Goal: Book appointment/travel/reservation

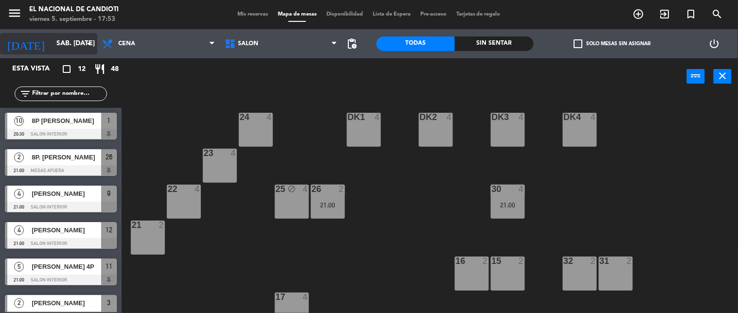
click at [62, 44] on input "sáb. [DATE]" at bounding box center [98, 44] width 92 height 18
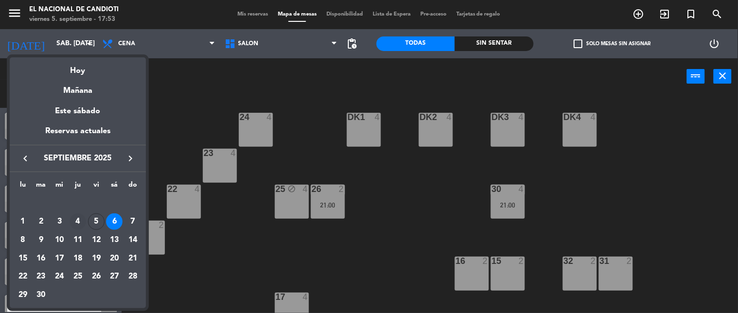
click at [74, 222] on div "4" at bounding box center [78, 222] width 17 height 17
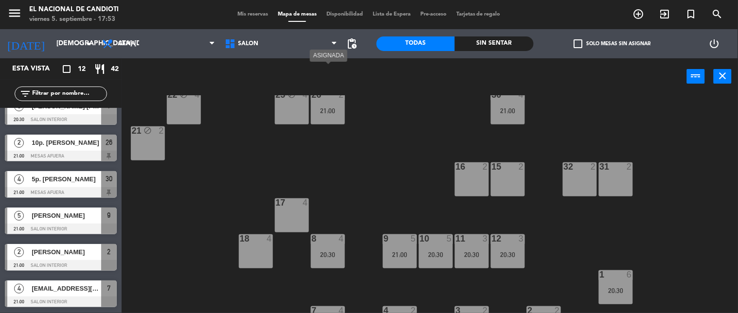
scroll to position [120, 0]
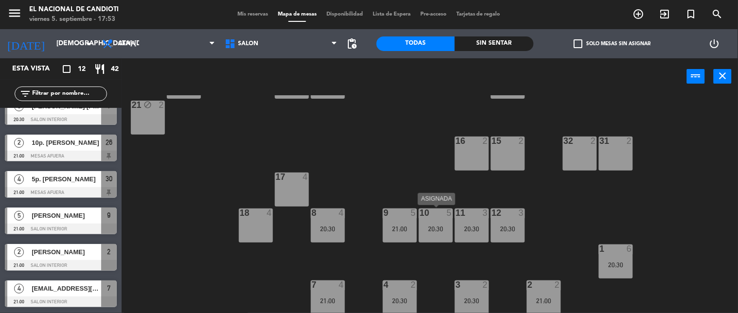
click at [444, 223] on div "10 5 20:30" at bounding box center [436, 226] width 34 height 34
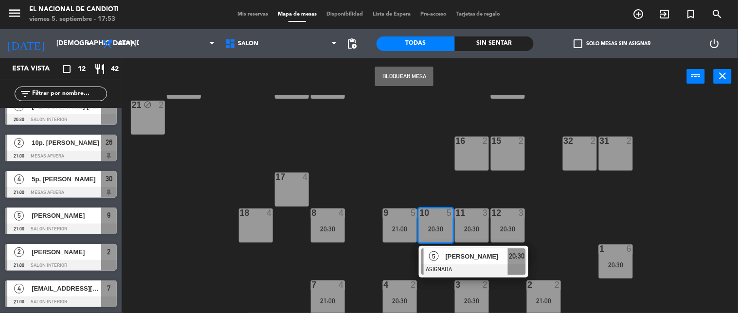
click at [440, 293] on div "24 block 4 DK1 4 DK2 4 DK3 4 DK4 4 23 block 4 22 block 4 25 block 4 26 2 21:00 …" at bounding box center [433, 204] width 609 height 219
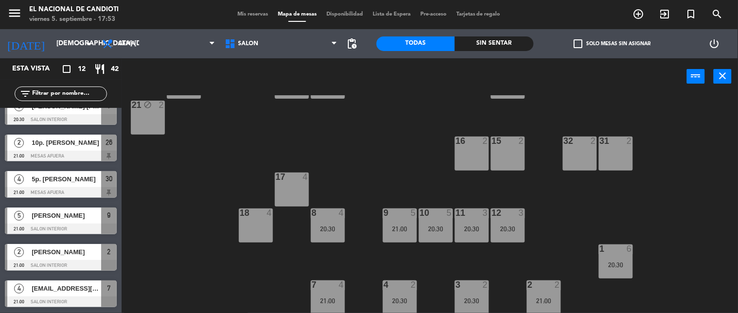
click at [402, 220] on div "9 5 21:00" at bounding box center [400, 226] width 34 height 34
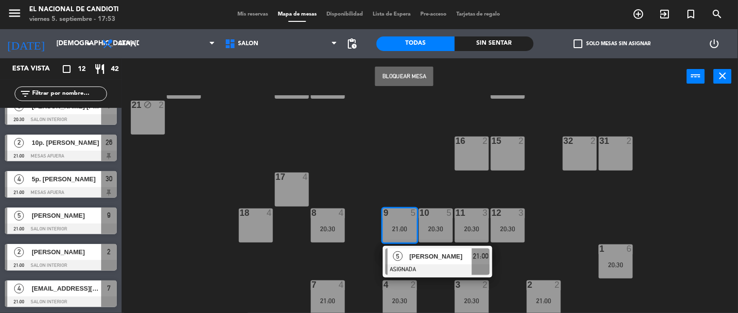
click at [440, 255] on span "[PERSON_NAME]" at bounding box center [441, 257] width 62 height 10
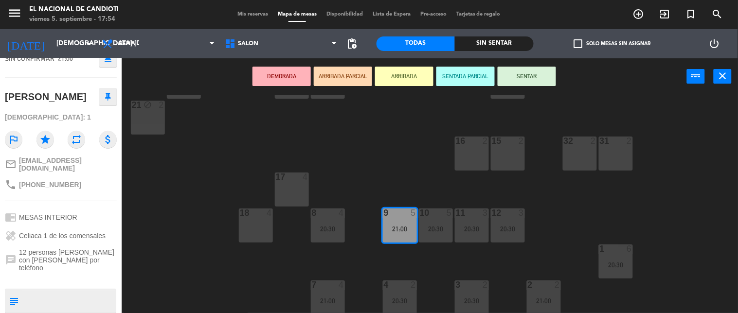
scroll to position [12, 0]
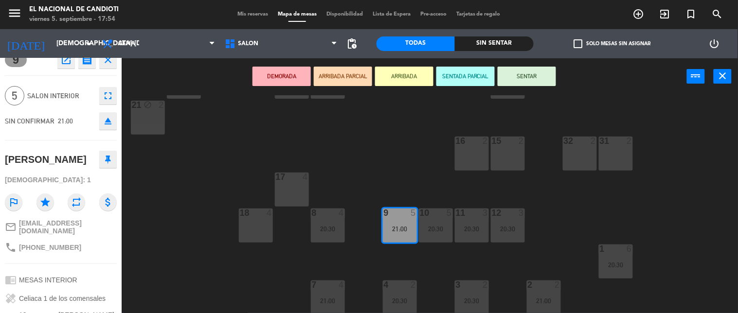
click at [148, 230] on div "24 block 4 DK1 4 DK2 4 DK3 4 DK4 4 23 block 4 22 block 4 25 block 4 26 2 21:00 …" at bounding box center [433, 204] width 609 height 219
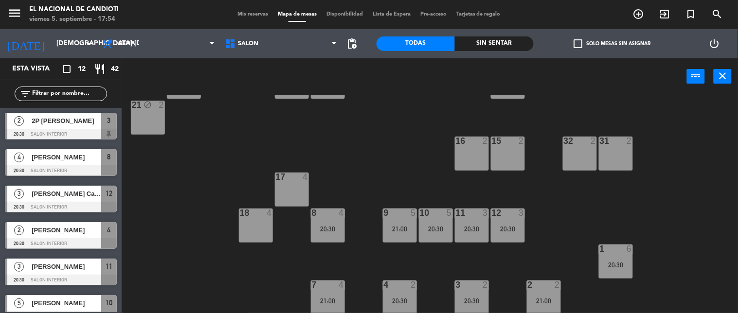
click at [318, 227] on div "20:30" at bounding box center [328, 229] width 34 height 7
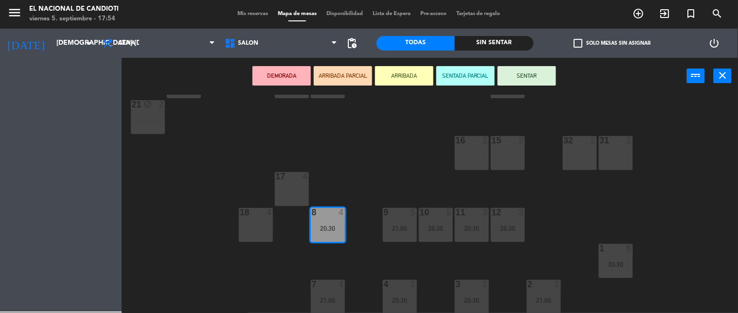
scroll to position [48, 0]
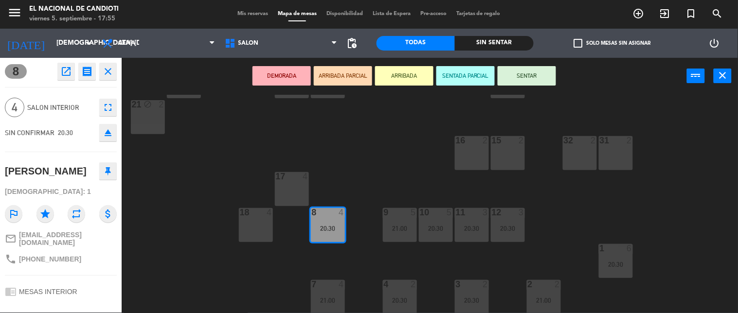
click at [164, 251] on div "24 block 4 DK1 4 DK2 4 DK3 4 DK4 4 23 block 4 22 block 4 25 block 4 26 2 21:00 …" at bounding box center [433, 204] width 609 height 219
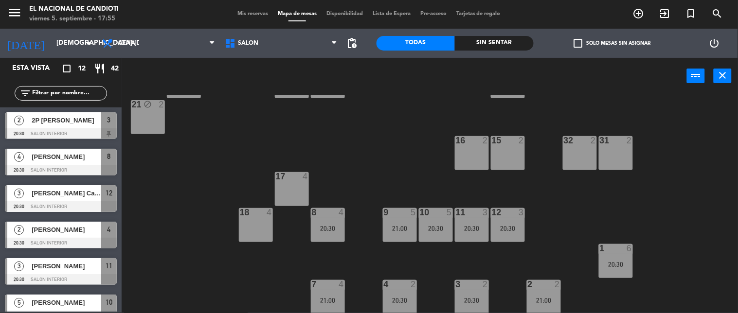
scroll to position [0, 0]
click at [52, 44] on input "[DEMOGRAPHIC_DATA] [DATE]" at bounding box center [98, 44] width 92 height 18
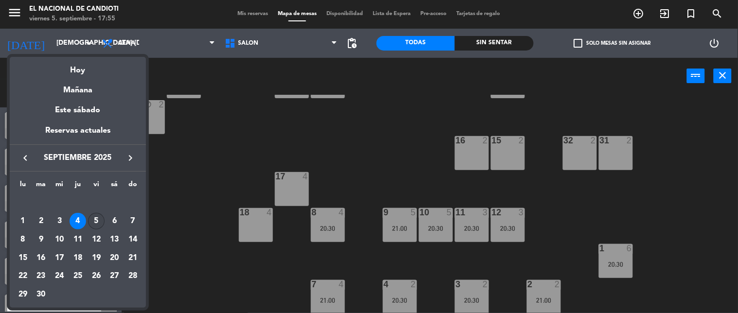
click at [103, 222] on div "5" at bounding box center [96, 221] width 17 height 17
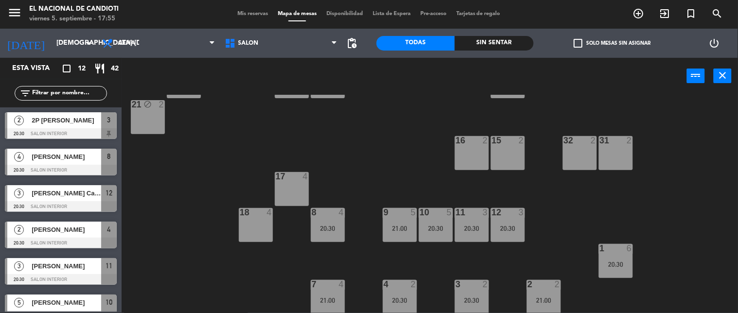
type input "vie. [DATE]"
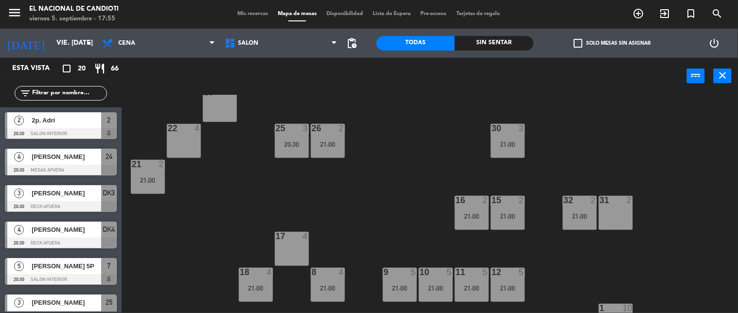
scroll to position [108, 0]
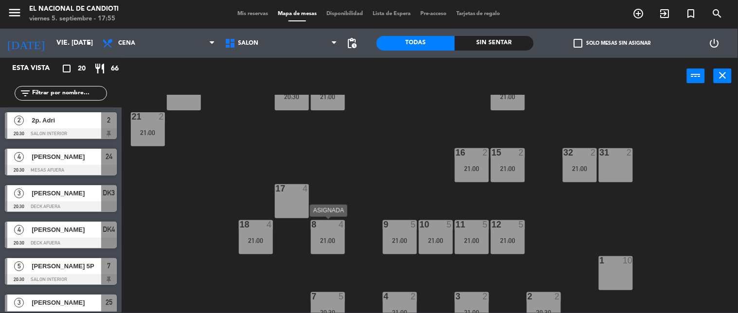
click at [330, 245] on div "8 4 21:00" at bounding box center [328, 237] width 34 height 34
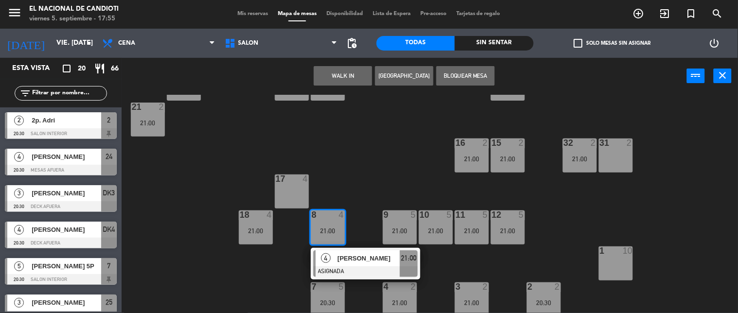
scroll to position [120, 0]
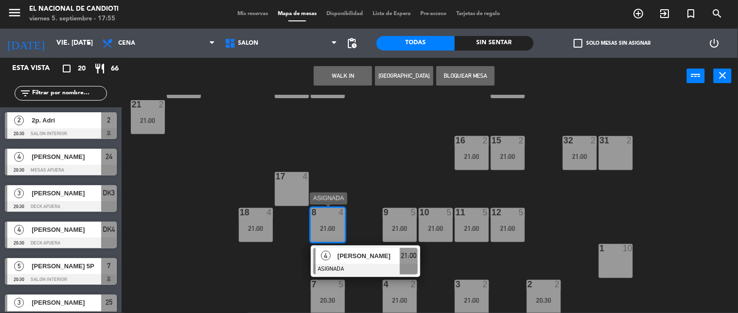
click at [364, 255] on span "[PERSON_NAME]" at bounding box center [369, 256] width 62 height 10
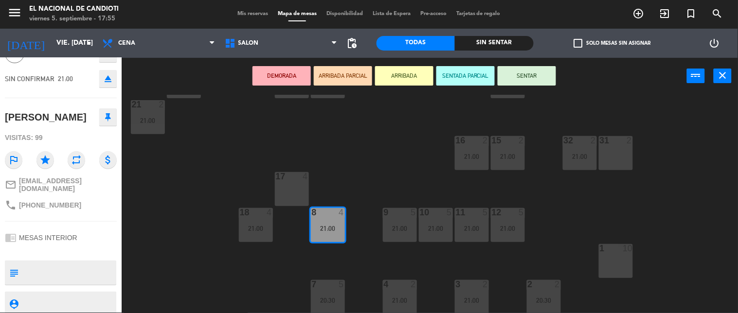
scroll to position [94, 0]
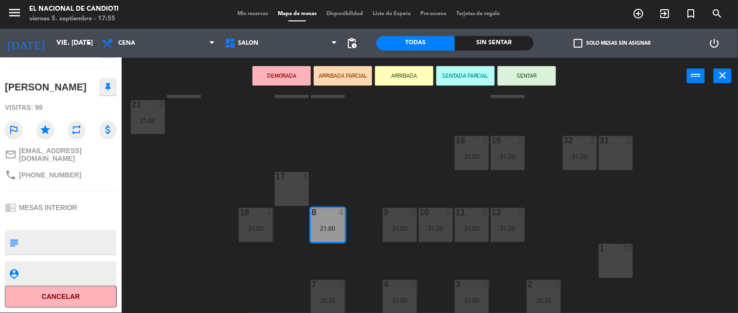
click at [157, 259] on div "24 4 20:30 DK1 4 DK2 4 DK3 3 20:30 DK4 4 20:30 23 4 22 4 25 3 20:30 26 2 21:00 …" at bounding box center [433, 204] width 609 height 219
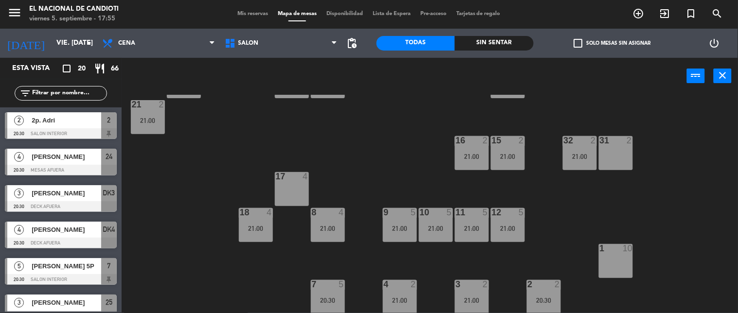
click at [388, 225] on div "21:00" at bounding box center [400, 228] width 34 height 7
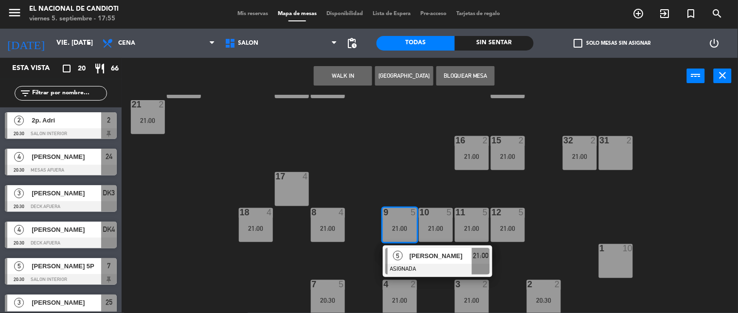
scroll to position [4, 0]
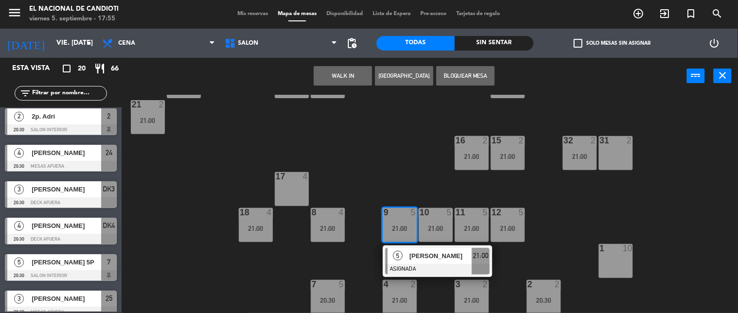
click at [436, 265] on div at bounding box center [437, 269] width 105 height 11
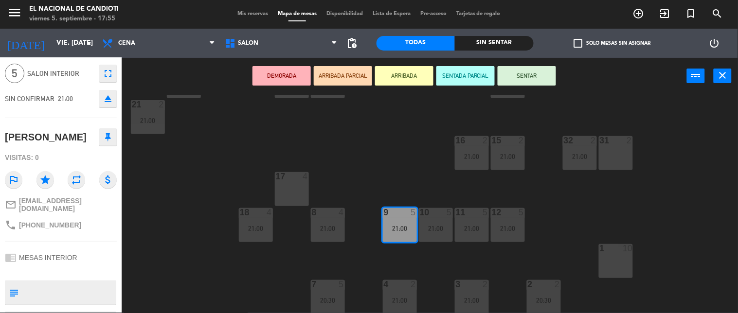
scroll to position [0, 0]
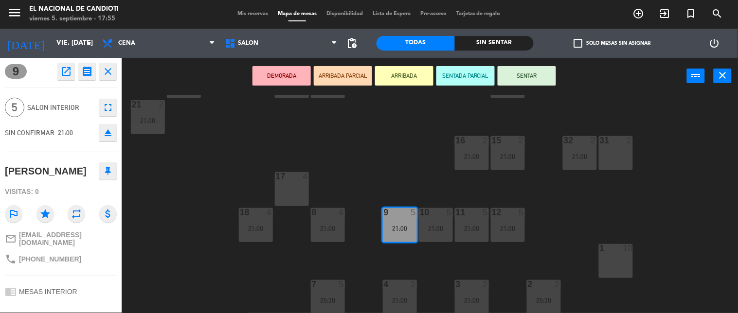
click at [199, 217] on div "24 4 20:30 DK1 4 DK2 4 DK3 3 20:30 DK4 4 20:30 23 4 22 4 25 3 20:30 26 2 21:00 …" at bounding box center [433, 204] width 609 height 219
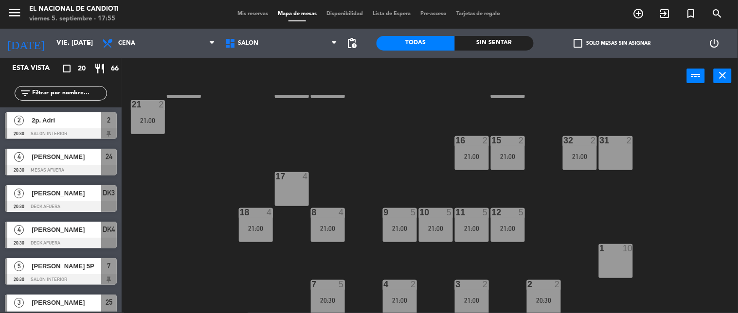
scroll to position [186, 0]
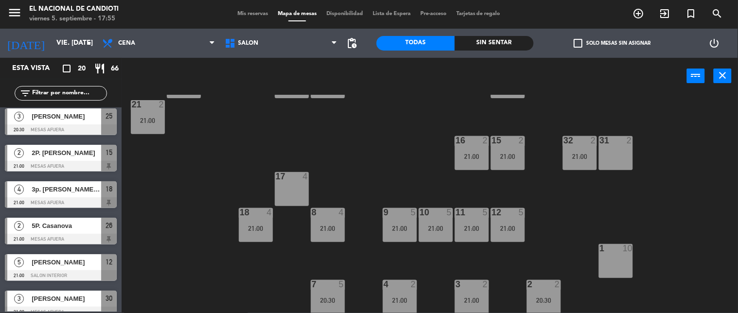
click at [442, 223] on div "10 5 21:00" at bounding box center [436, 225] width 34 height 34
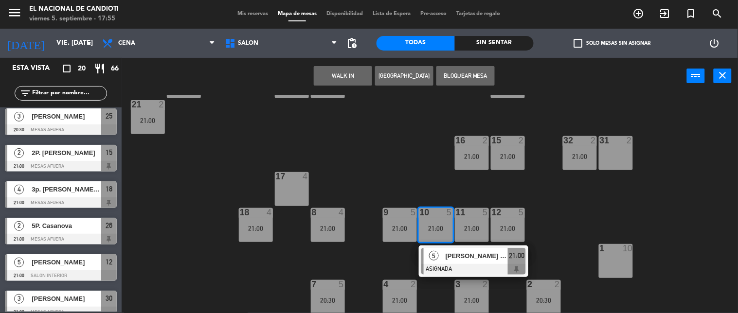
click at [489, 259] on span "[PERSON_NAME] 3P" at bounding box center [477, 256] width 62 height 10
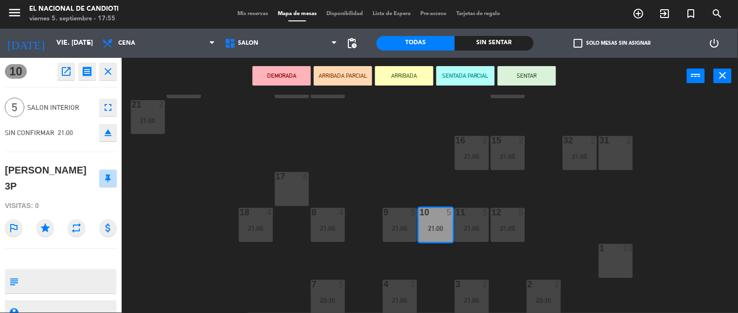
scroll to position [39, 0]
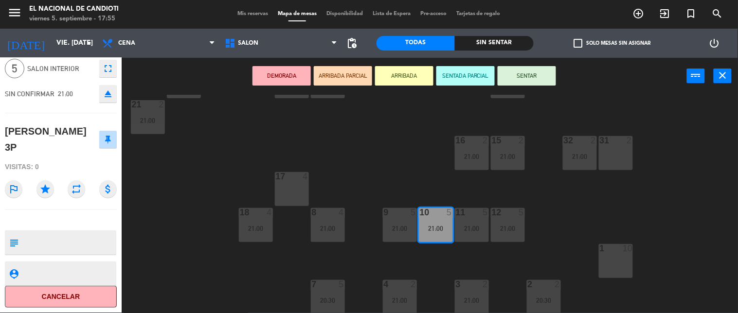
click at [185, 240] on div "24 4 20:30 DK1 4 DK2 4 DK3 3 20:30 DK4 4 20:30 23 4 22 4 25 3 20:30 26 2 21:00 …" at bounding box center [433, 204] width 609 height 219
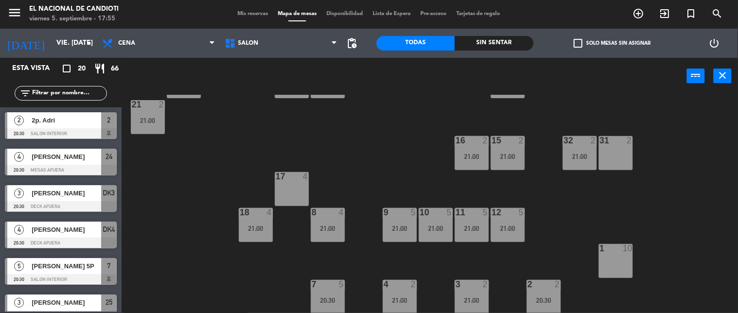
click at [473, 235] on div "11 5 21:00" at bounding box center [472, 225] width 34 height 34
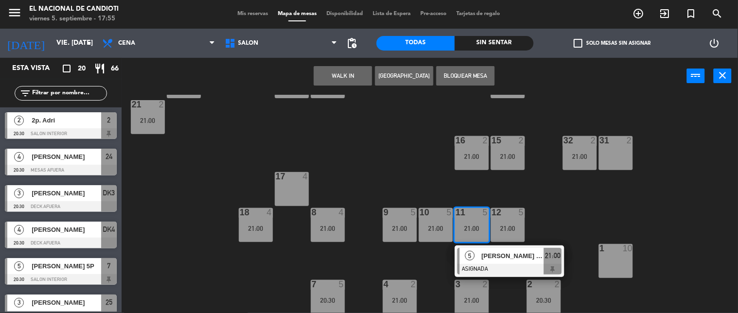
scroll to position [40, 0]
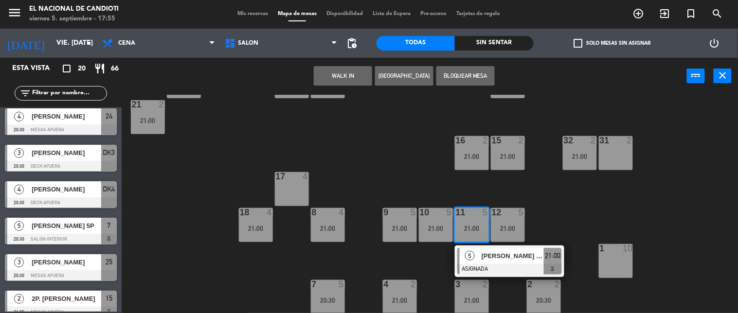
click at [483, 262] on div "[PERSON_NAME] 4P" at bounding box center [512, 256] width 63 height 16
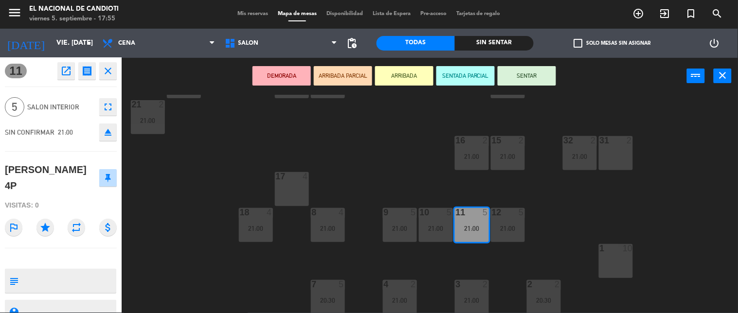
scroll to position [0, 0]
click at [164, 217] on div "24 4 20:30 DK1 4 DK2 4 DK3 3 20:30 DK4 4 20:30 23 4 22 4 25 3 20:30 26 2 21:00 …" at bounding box center [433, 204] width 609 height 219
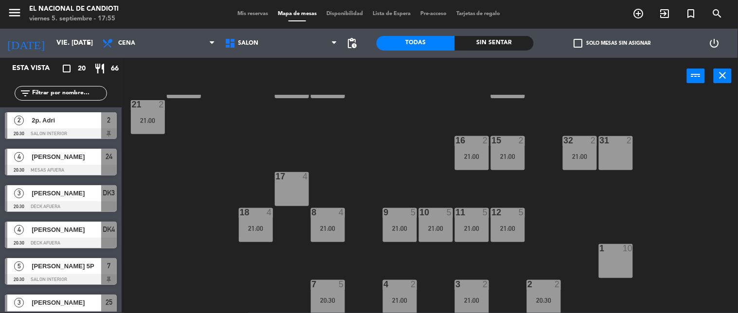
scroll to position [223, 0]
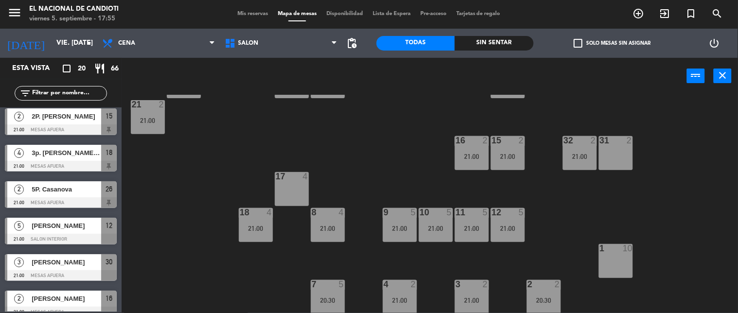
click at [519, 229] on div "21:00" at bounding box center [508, 228] width 34 height 7
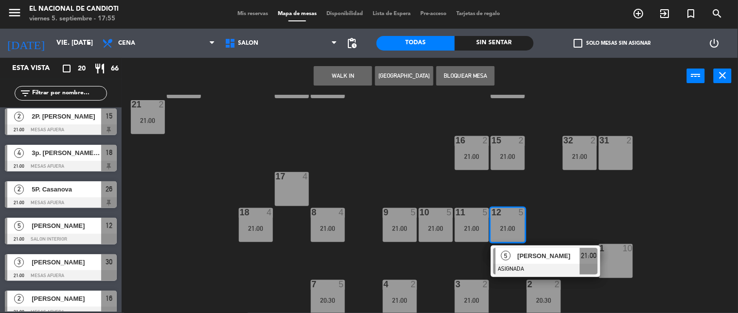
drag, startPoint x: 516, startPoint y: 255, endPoint x: 442, endPoint y: 257, distance: 74.5
click at [517, 255] on div "5 [PERSON_NAME] ASIGNADA 21:00" at bounding box center [546, 262] width 124 height 32
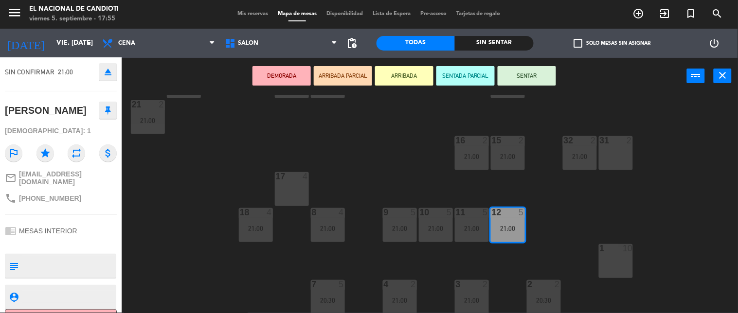
scroll to position [80, 0]
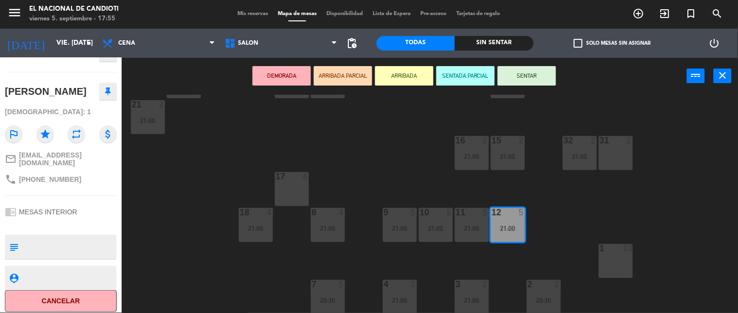
click at [231, 221] on div "24 4 20:30 DK1 4 DK2 4 DK3 3 20:30 DK4 4 20:30 23 4 22 4 25 3 20:30 26 2 21:00 …" at bounding box center [433, 204] width 609 height 219
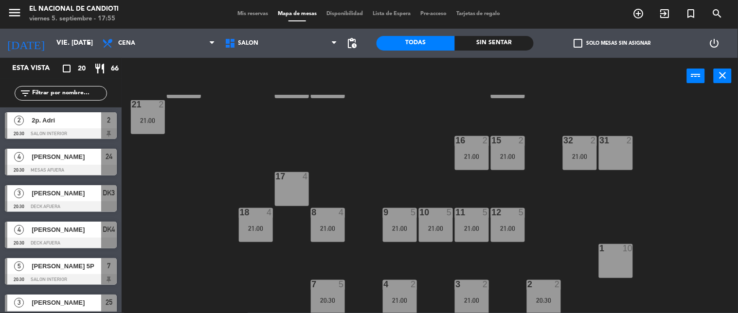
click at [327, 302] on div "20:30" at bounding box center [328, 300] width 34 height 7
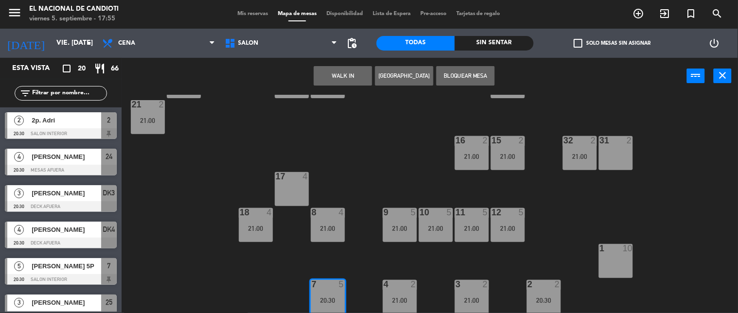
scroll to position [0, 0]
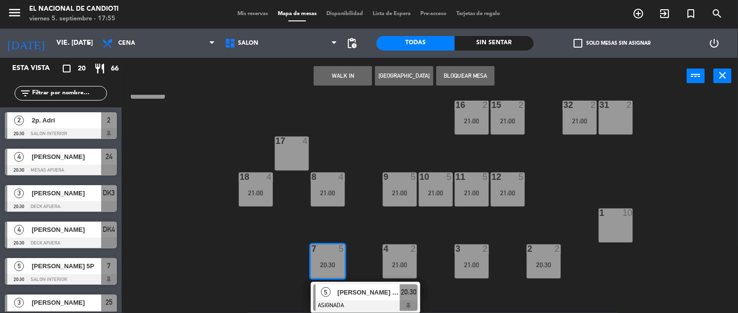
click at [350, 301] on div at bounding box center [365, 306] width 105 height 11
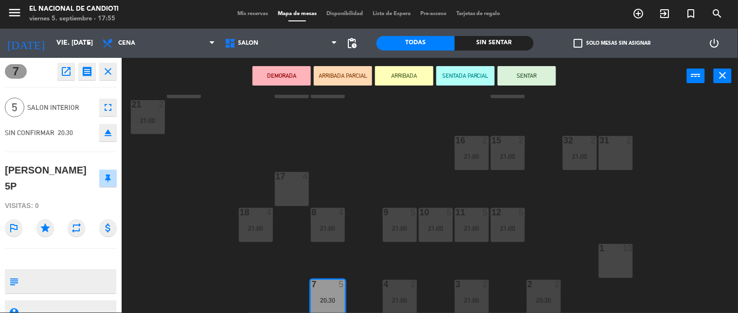
scroll to position [39, 0]
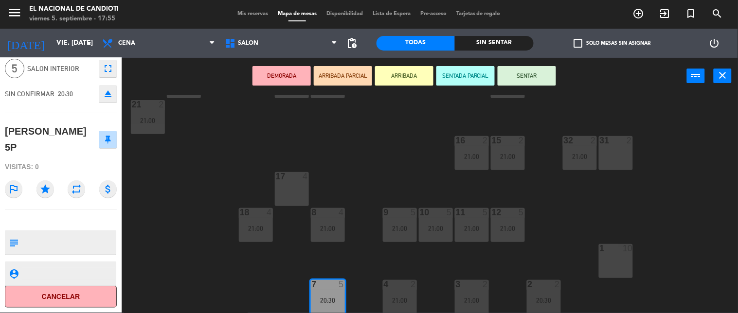
click at [209, 252] on div "24 4 20:30 DK1 4 DK2 4 DK3 3 20:30 DK4 4 20:30 23 4 22 4 25 3 20:30 26 2 21:00 …" at bounding box center [433, 204] width 609 height 219
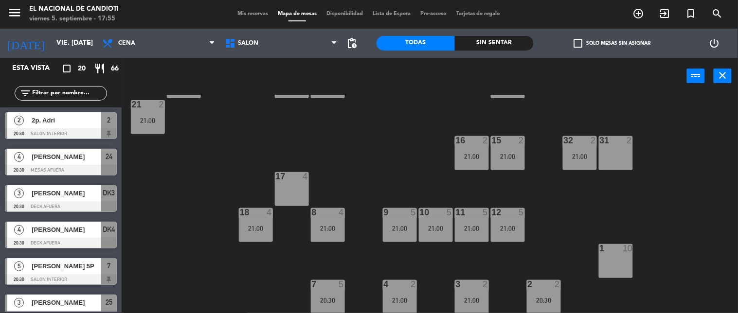
click at [410, 295] on div "4 2 21:00" at bounding box center [400, 297] width 34 height 34
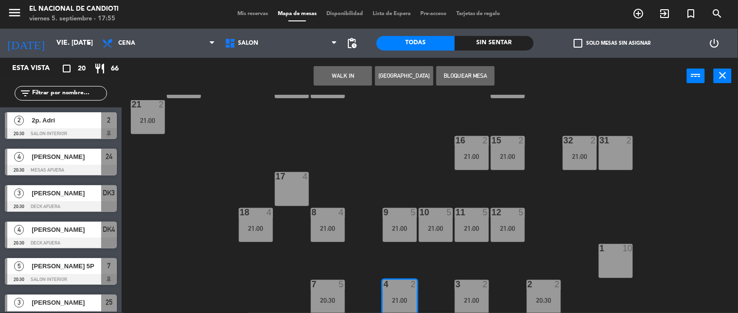
scroll to position [156, 0]
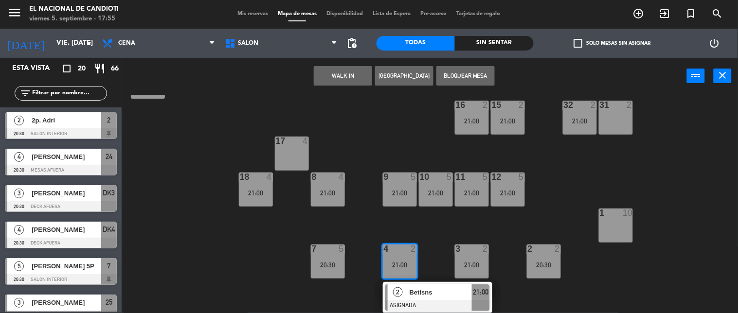
click at [432, 293] on span "Betisns" at bounding box center [441, 293] width 62 height 10
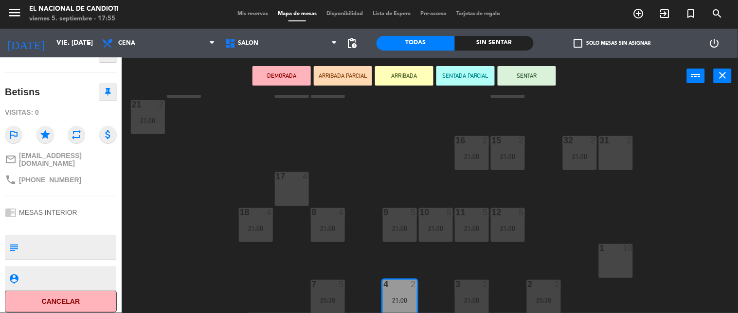
scroll to position [80, 0]
click at [152, 253] on div "24 4 20:30 DK1 4 DK2 4 DK3 3 20:30 DK4 4 20:30 23 4 22 4 25 3 20:30 26 2 21:00 …" at bounding box center [433, 204] width 609 height 219
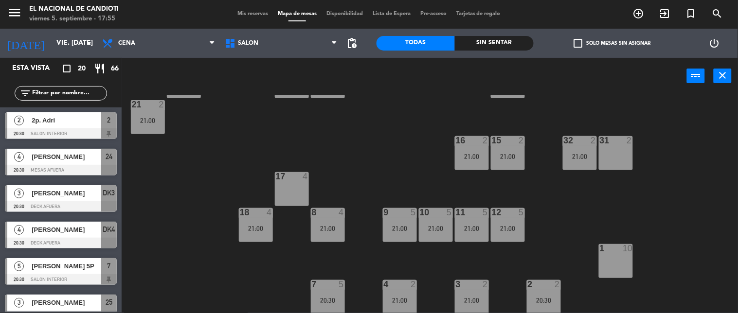
scroll to position [0, 0]
click at [476, 285] on div at bounding box center [472, 284] width 16 height 9
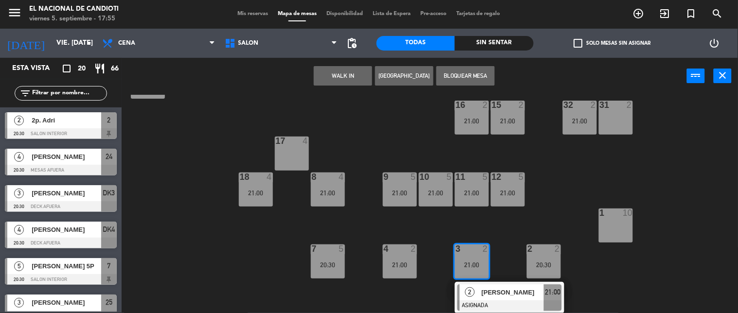
click at [492, 291] on span "[PERSON_NAME]" at bounding box center [513, 293] width 62 height 10
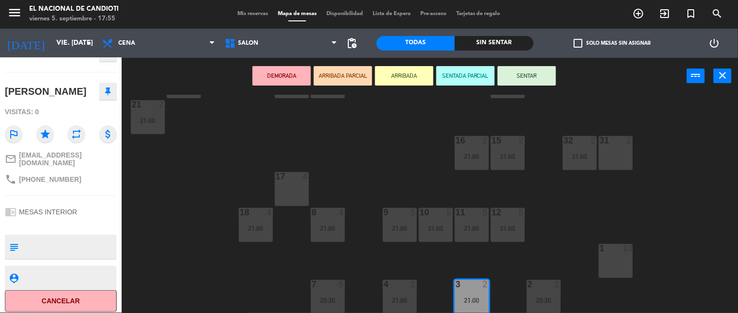
click at [139, 203] on div "24 4 20:30 DK1 4 DK2 4 DK3 3 20:30 DK4 4 20:30 23 4 22 4 25 3 20:30 26 2 21:00 …" at bounding box center [433, 204] width 609 height 219
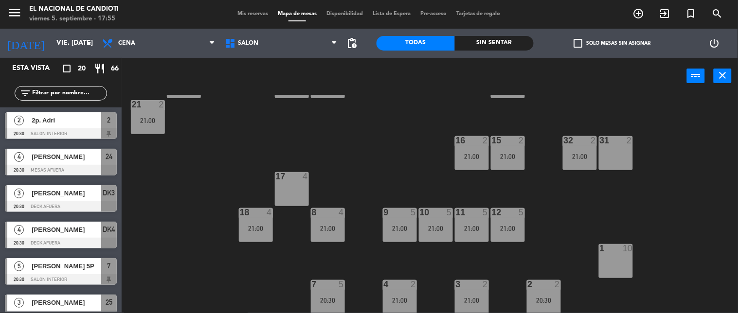
click at [545, 294] on div "2 2 20:30" at bounding box center [544, 297] width 34 height 34
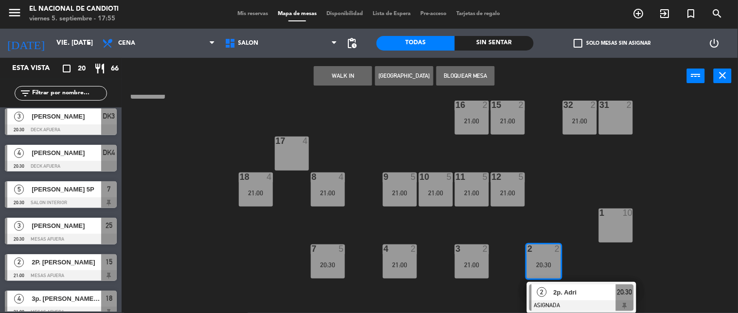
click at [495, 278] on div "24 4 20:30 DK1 4 DK2 4 DK3 3 20:30 DK4 4 20:30 23 4 22 4 25 3 20:30 26 2 21:00 …" at bounding box center [433, 204] width 609 height 219
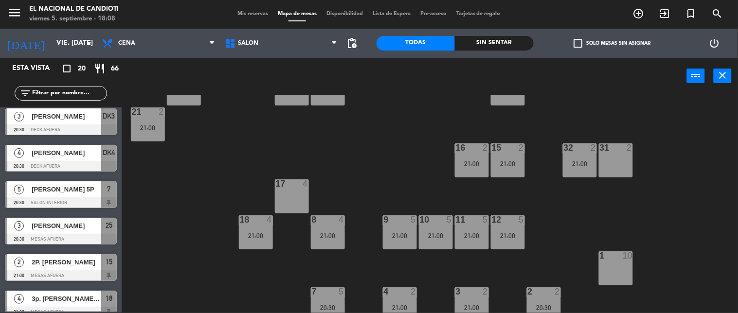
scroll to position [120, 0]
